Goal: Task Accomplishment & Management: Manage account settings

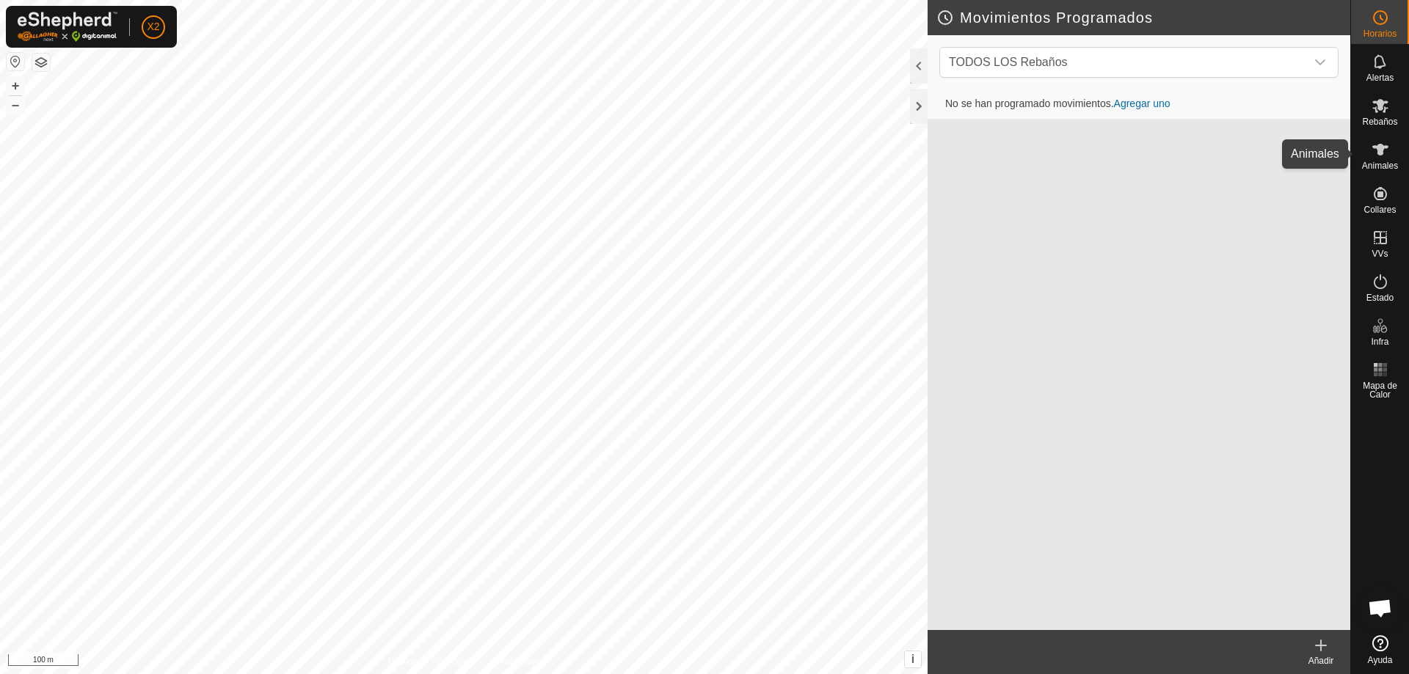
click at [1381, 120] on span "Rebaños" at bounding box center [1379, 121] width 35 height 9
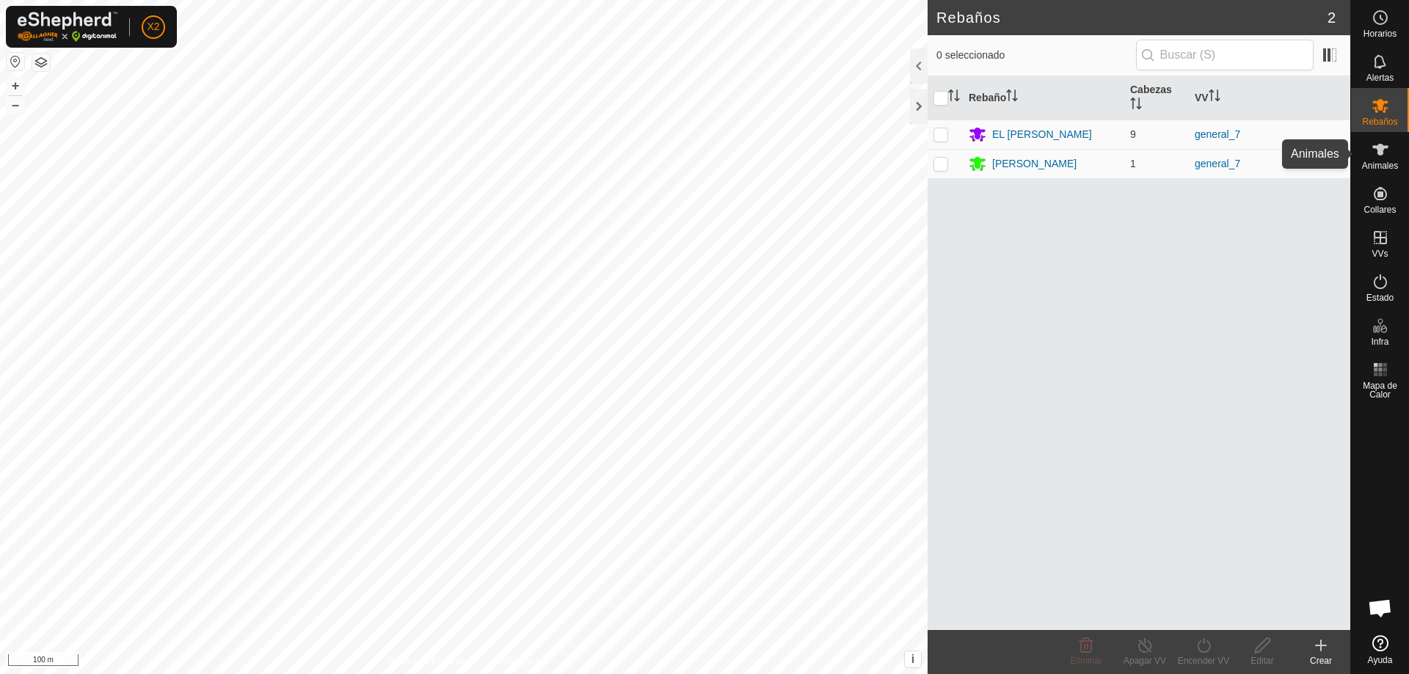
click at [1390, 157] on es-animals-svg-icon at bounding box center [1380, 149] width 26 height 23
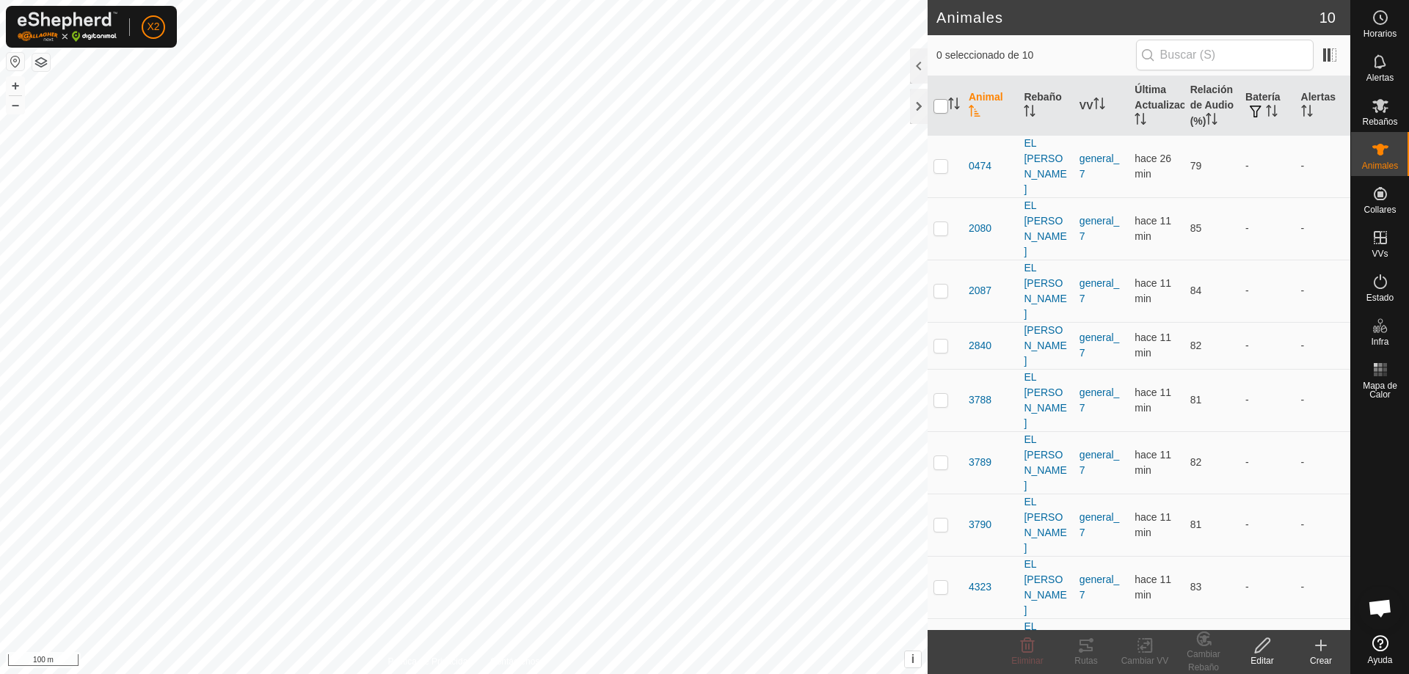
click at [941, 111] on input "checkbox" at bounding box center [940, 106] width 15 height 15
checkbox input "true"
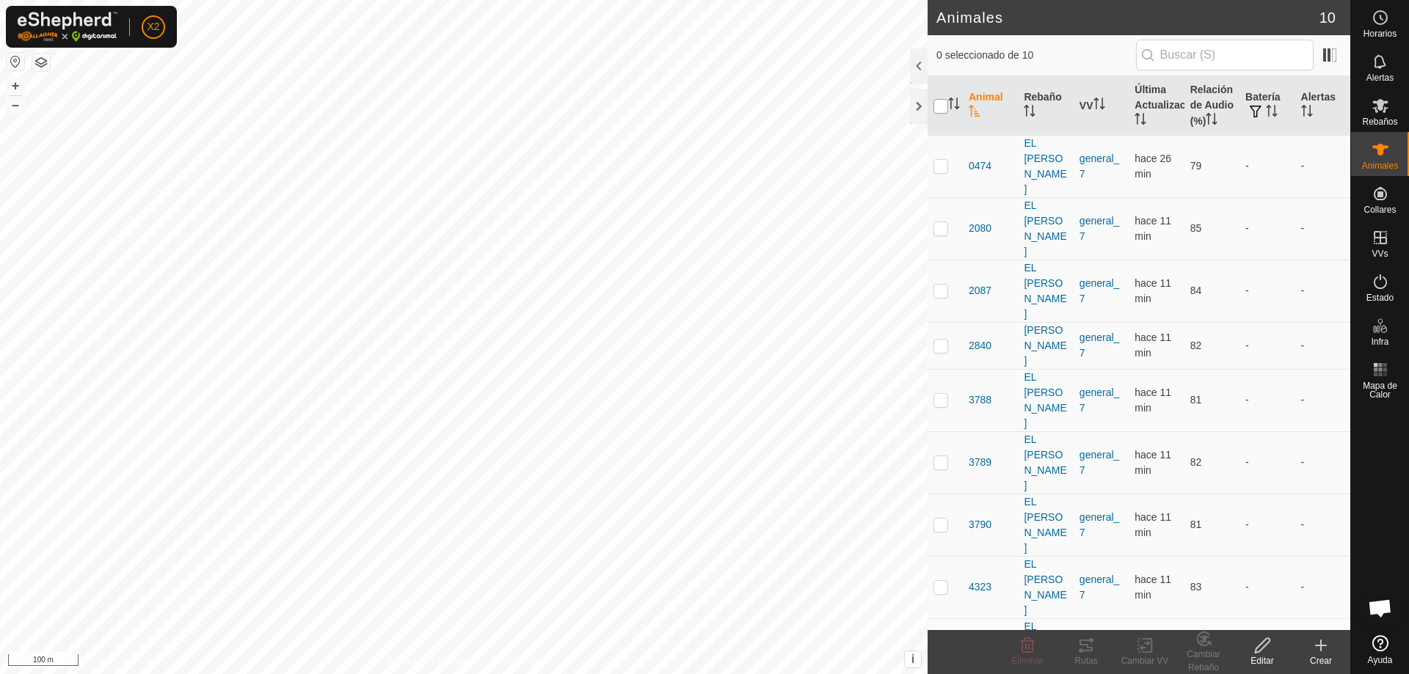
checkbox input "true"
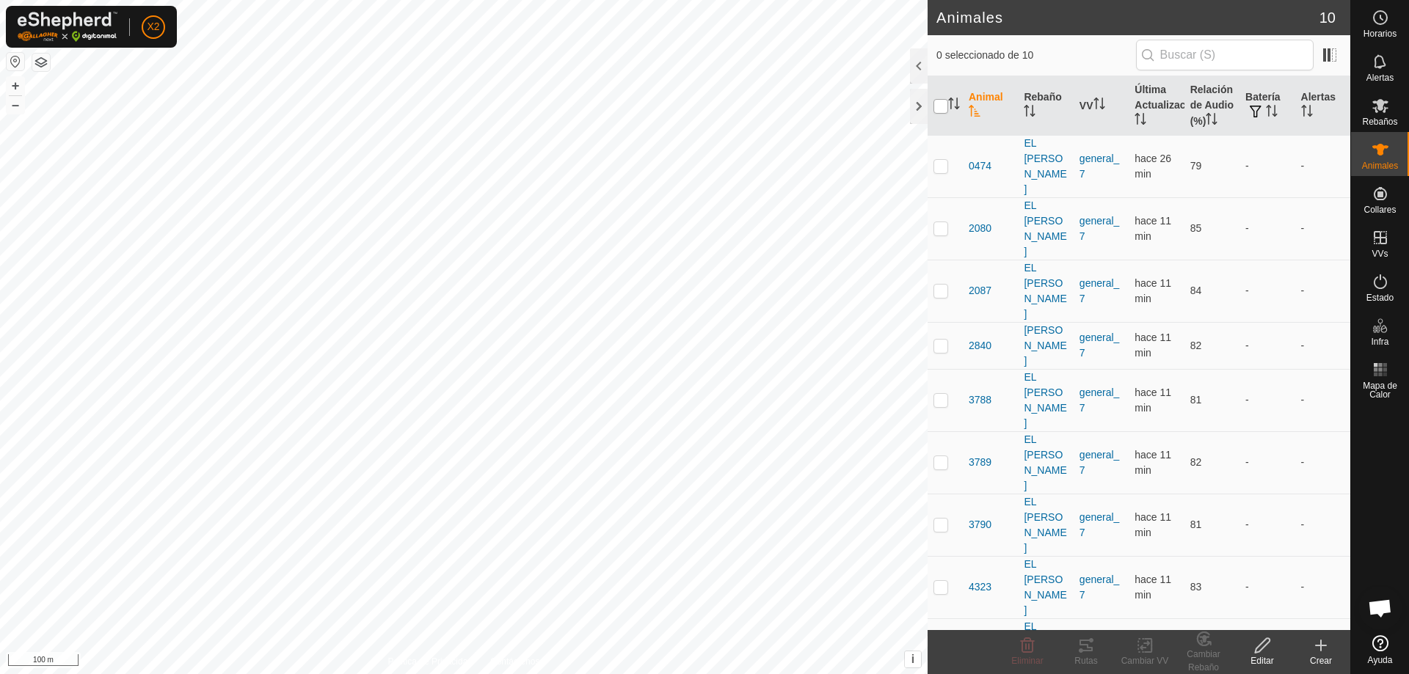
checkbox input "true"
click at [1089, 650] on icon at bounding box center [1085, 646] width 13 height 12
